Goal: Information Seeking & Learning: Learn about a topic

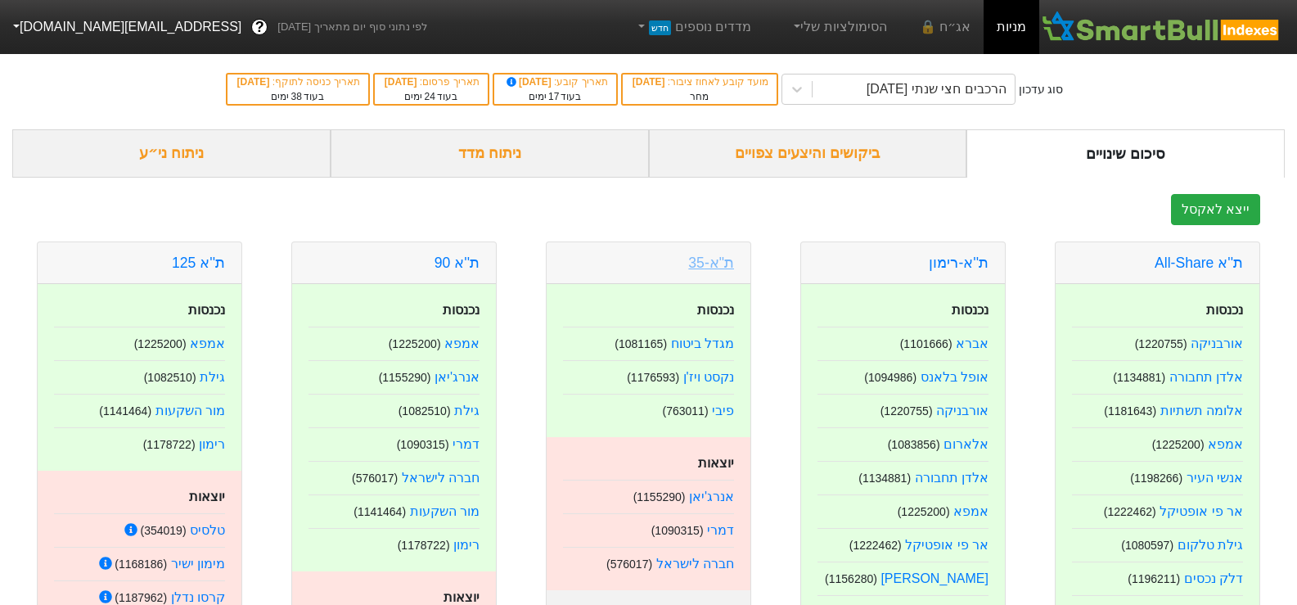
click at [709, 261] on link "ת"א-35" at bounding box center [711, 263] width 46 height 16
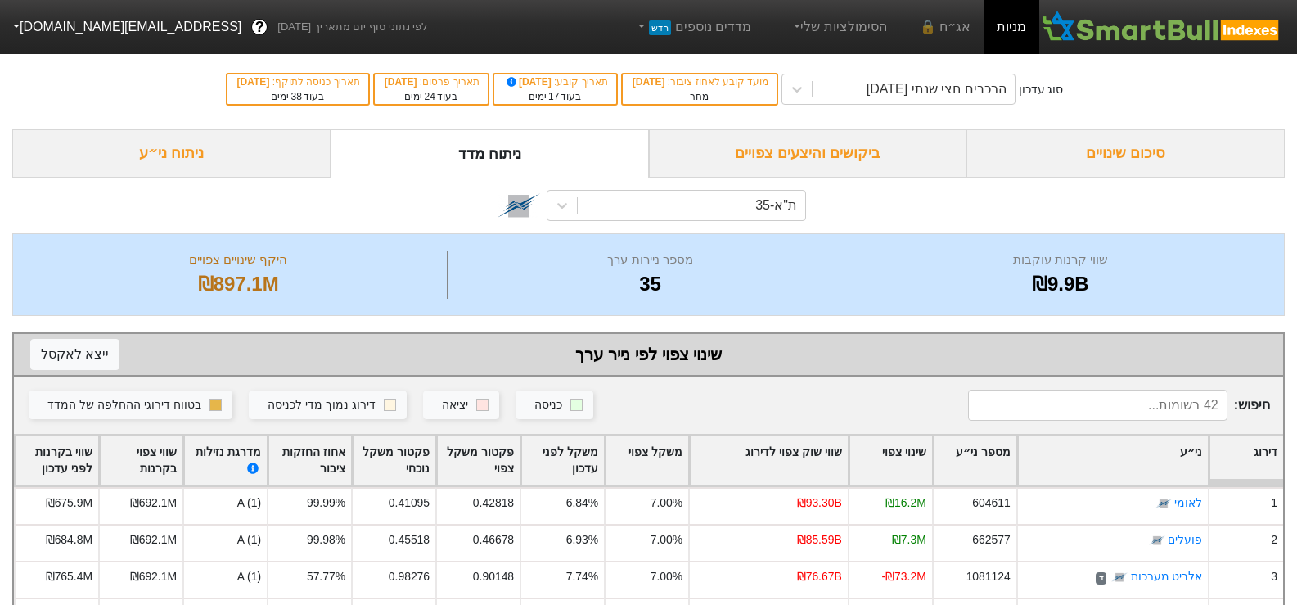
click at [237, 158] on div "ניתוח ני״ע" at bounding box center [171, 153] width 318 height 48
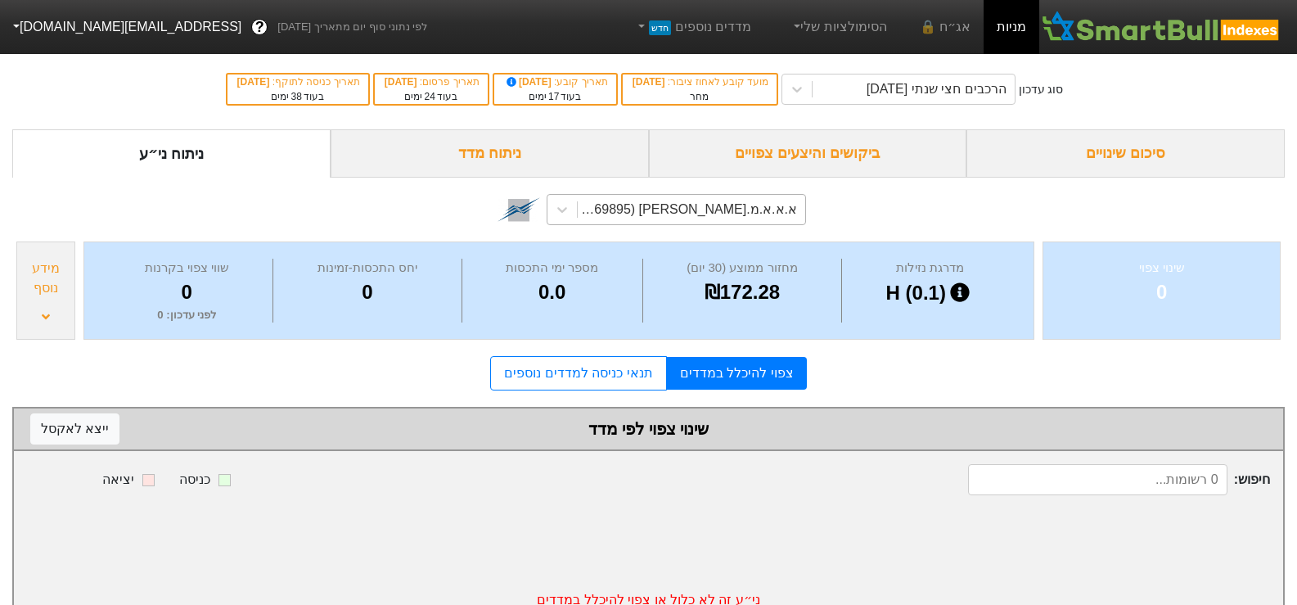
click at [737, 209] on div "א.א.א.מ.[PERSON_NAME] (1169895)" at bounding box center [686, 210] width 221 height 20
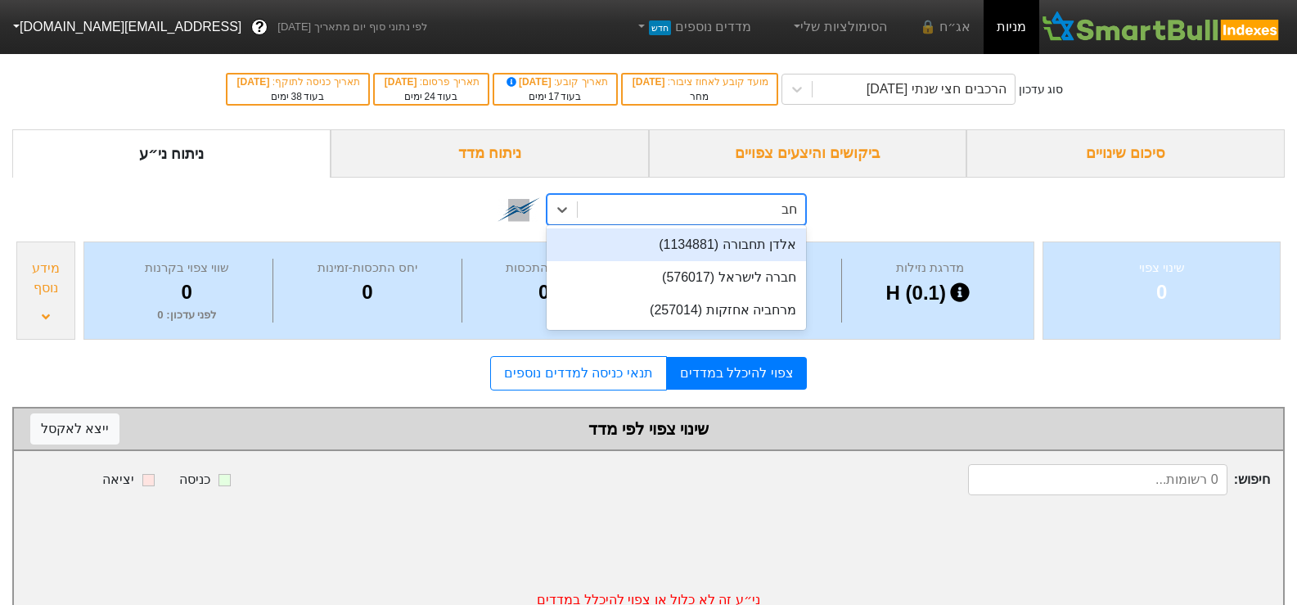
type input "חברה"
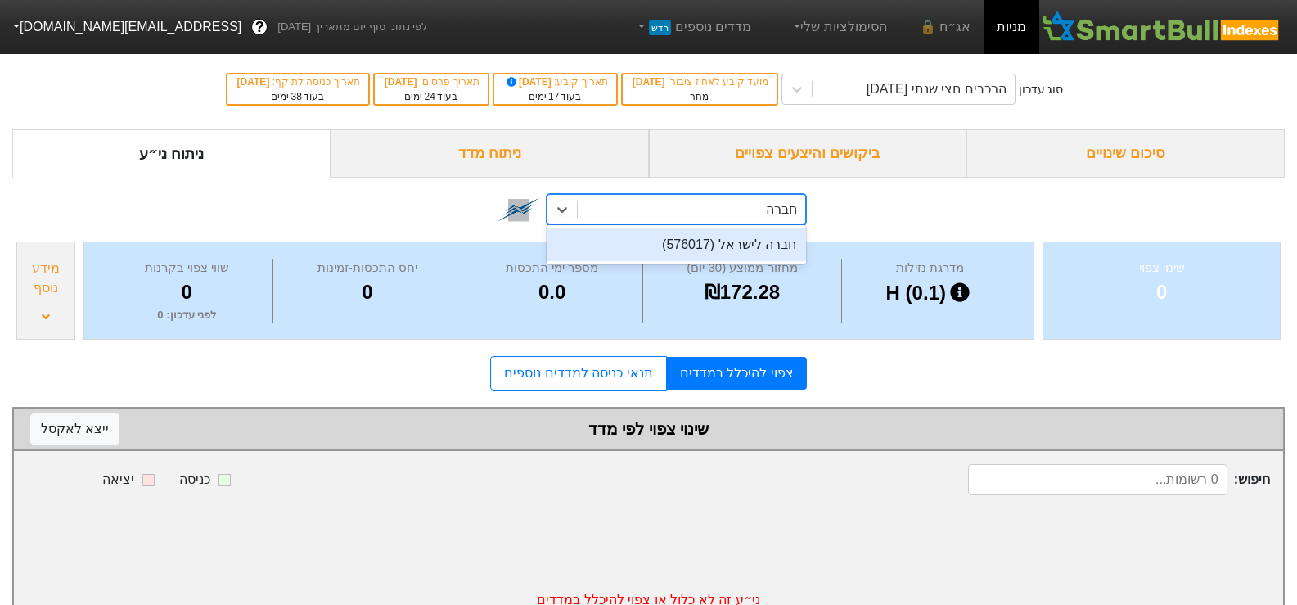
click at [729, 245] on div "חברה לישראל (576017)" at bounding box center [676, 244] width 259 height 33
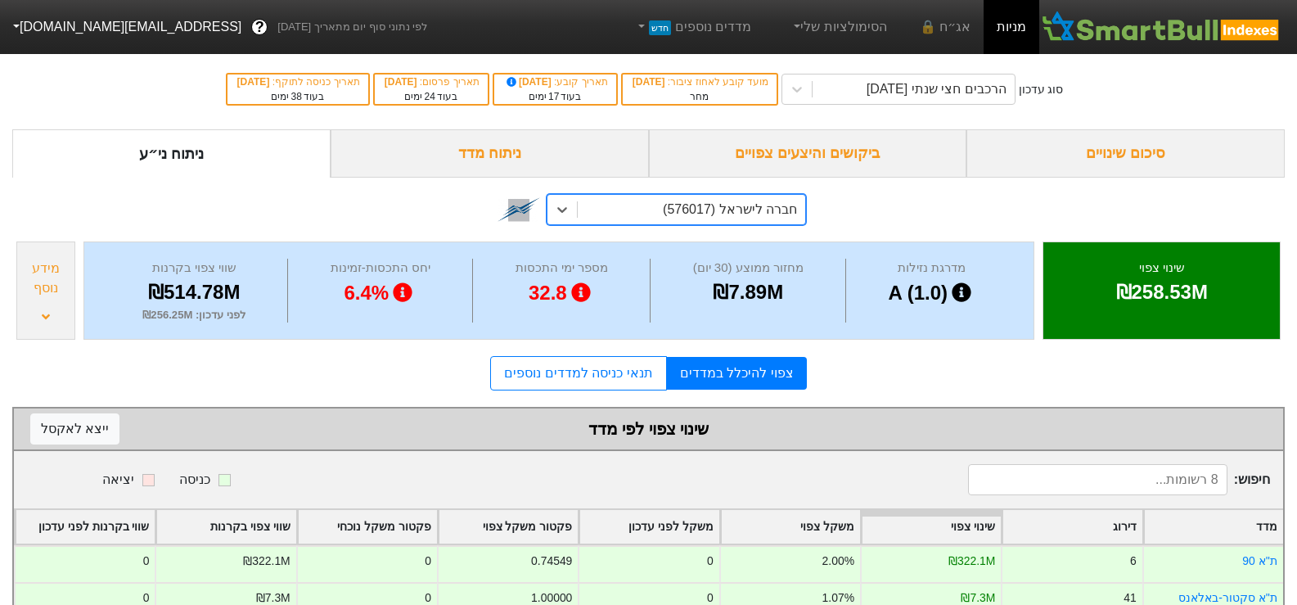
click at [688, 206] on div "חברה לישראל (576017)" at bounding box center [730, 210] width 134 height 20
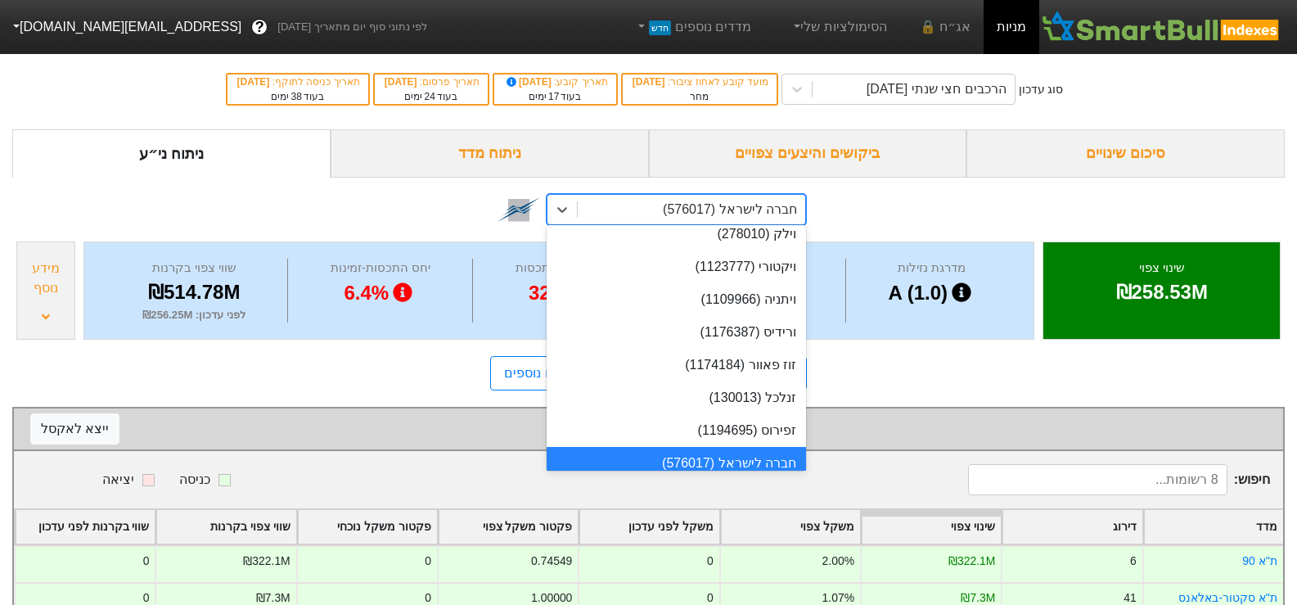
scroll to position [587, 0]
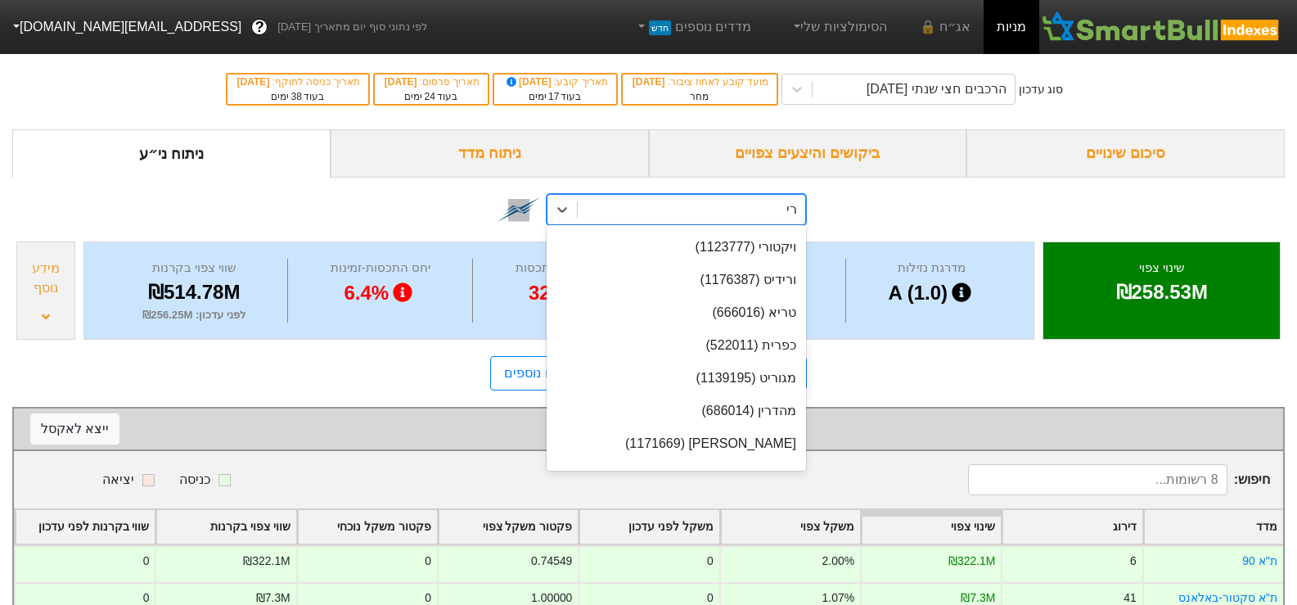
type input "רימון"
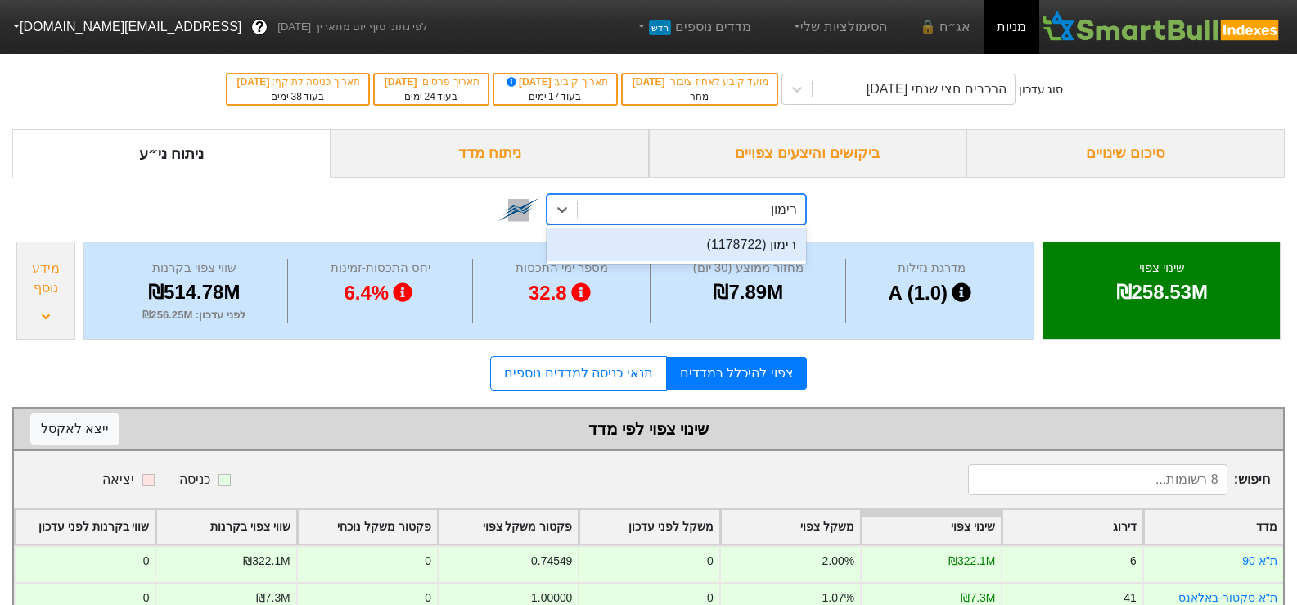
click at [706, 245] on div "רימון (1178722)" at bounding box center [676, 244] width 259 height 33
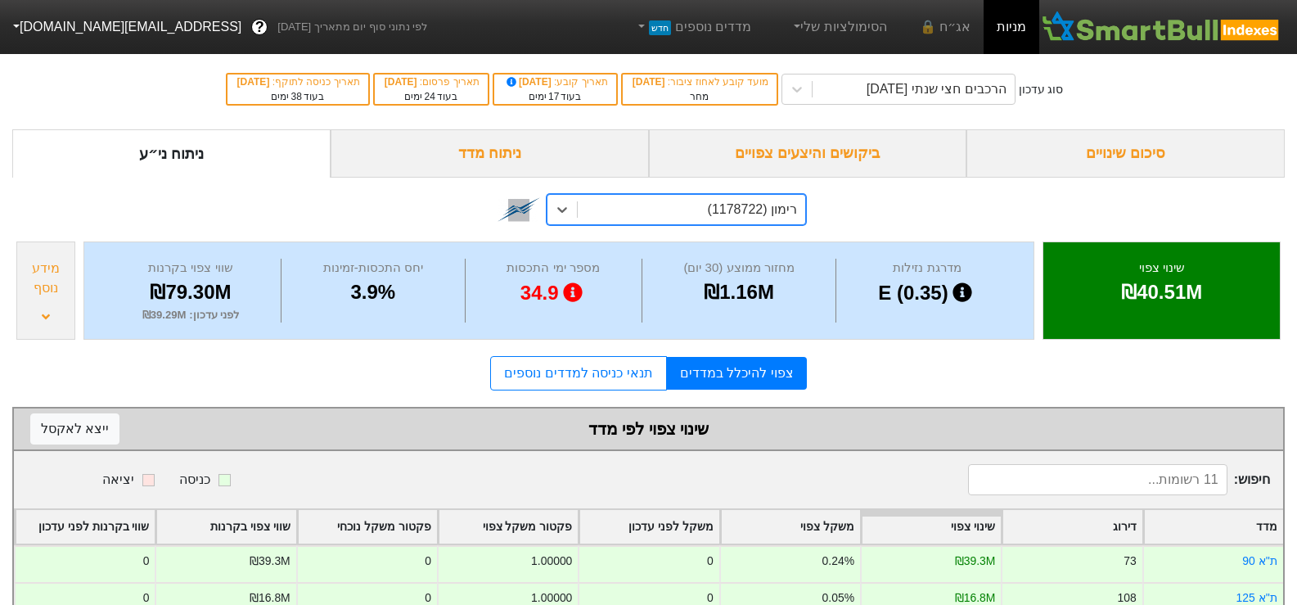
click at [761, 205] on div "רימון (1178722)" at bounding box center [752, 210] width 89 height 20
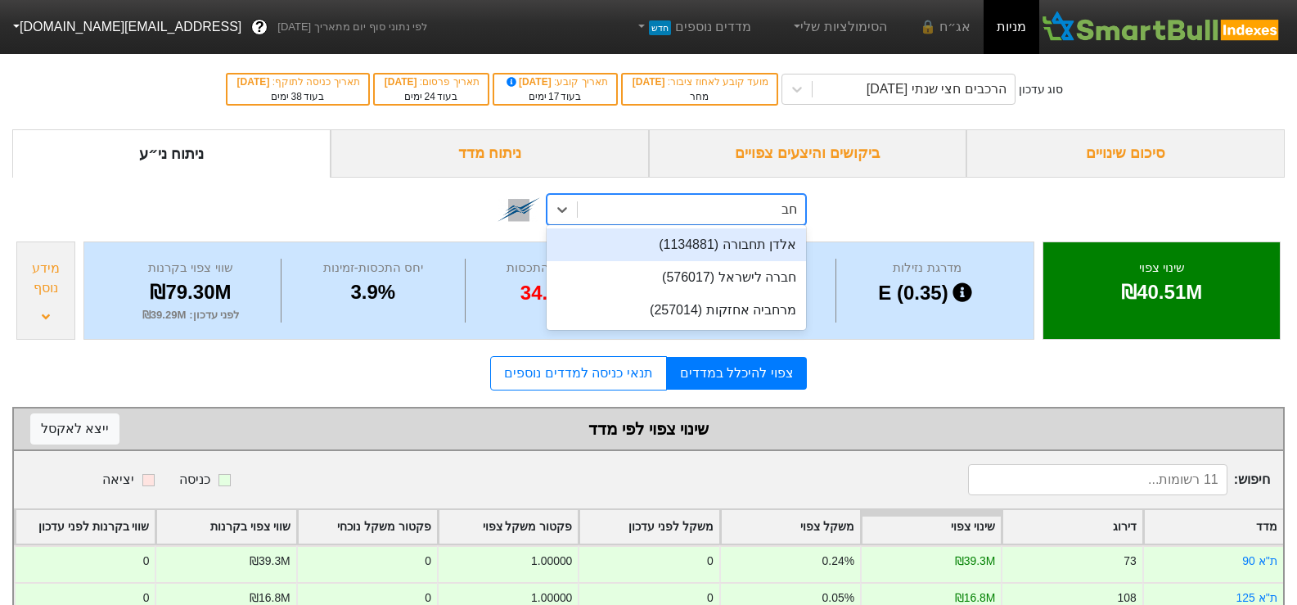
type input "חברה"
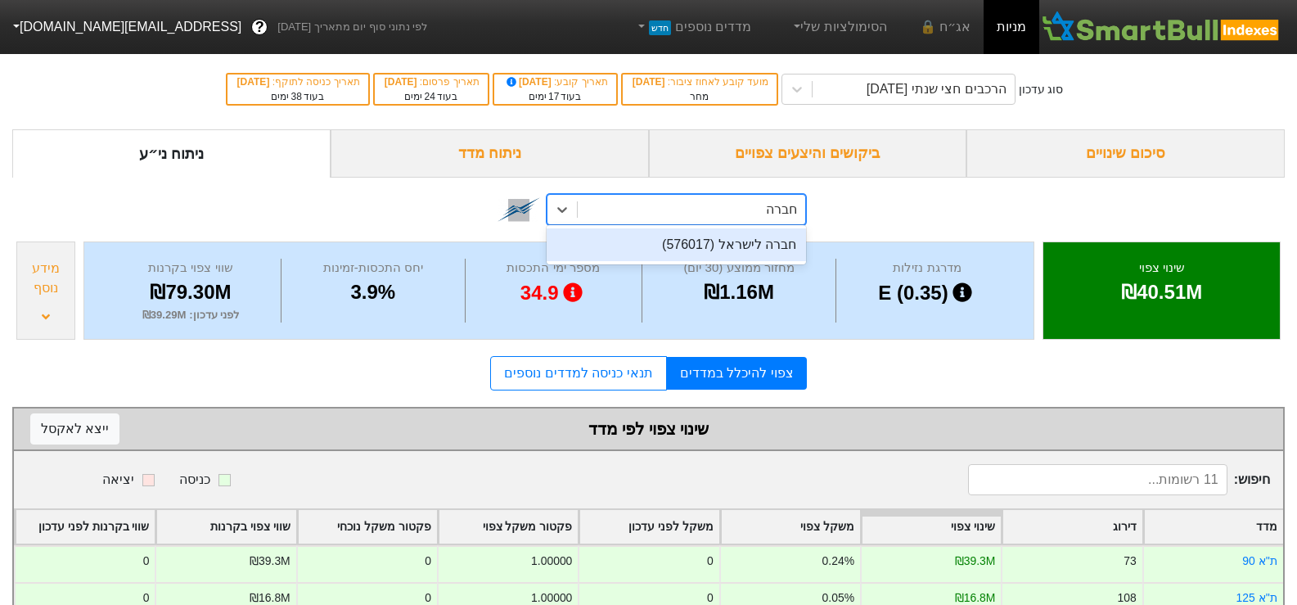
click at [745, 250] on div "חברה לישראל (576017)" at bounding box center [676, 244] width 259 height 33
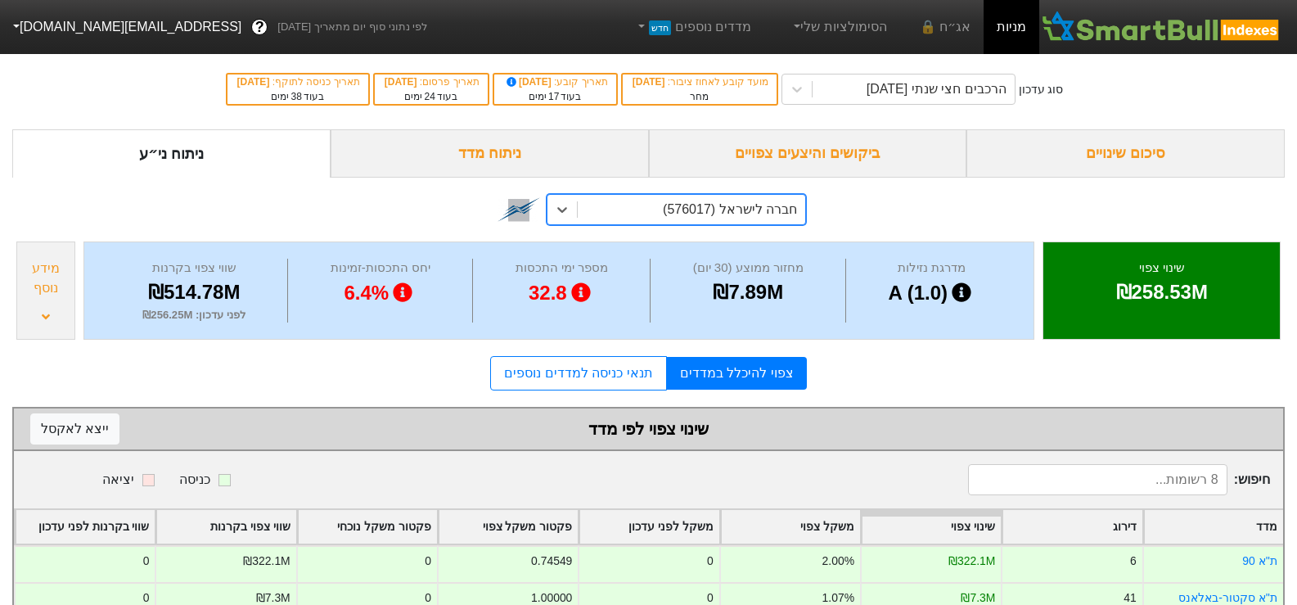
click at [700, 204] on div "חברה לישראל (576017)" at bounding box center [730, 210] width 134 height 20
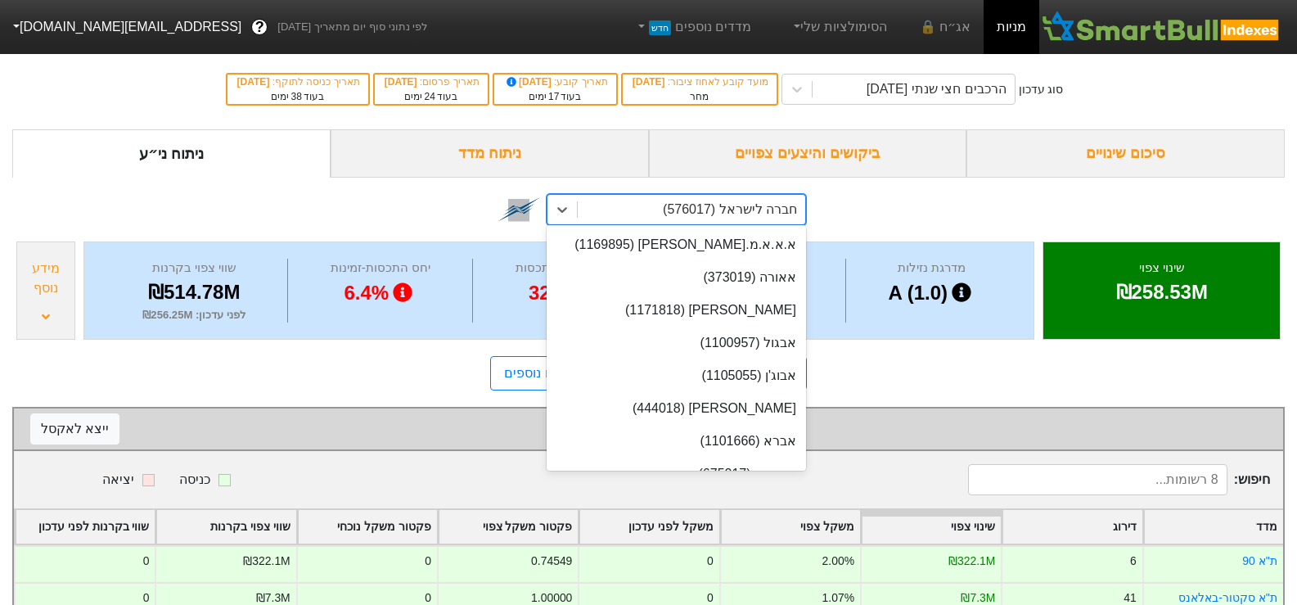
scroll to position [7363, 0]
